Goal: Navigation & Orientation: Find specific page/section

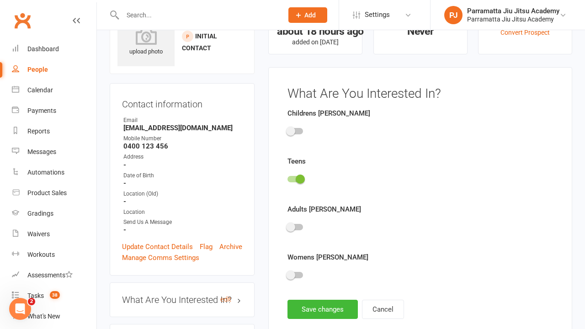
scroll to position [63, 0]
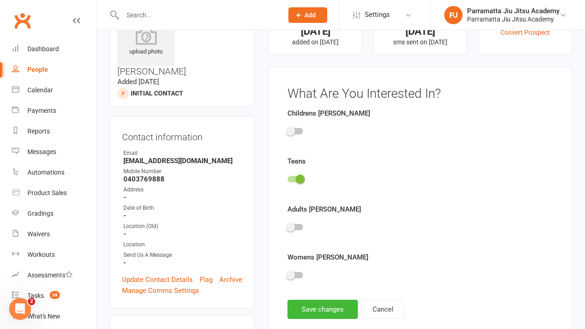
scroll to position [63, 0]
